Goal: Find specific page/section: Find specific page/section

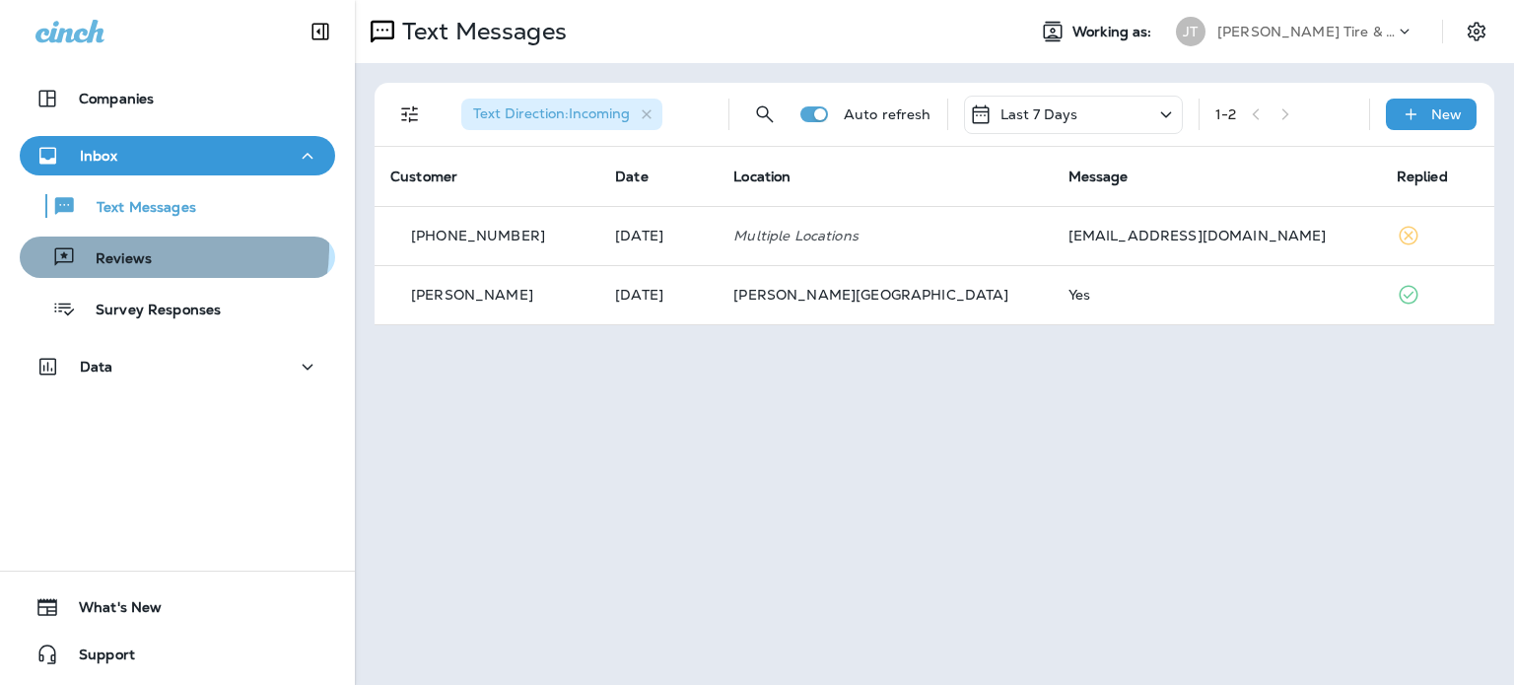
click at [147, 246] on div "Reviews" at bounding box center [90, 257] width 124 height 30
